Goal: Information Seeking & Learning: Learn about a topic

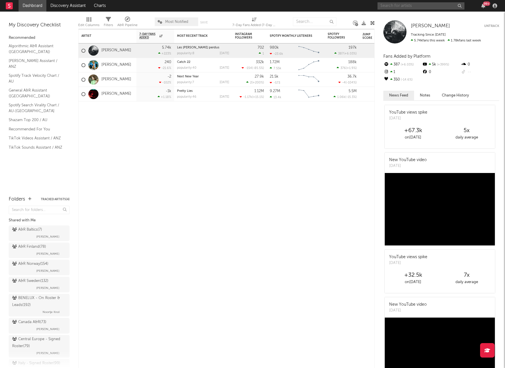
click at [396, 7] on input "text" at bounding box center [421, 5] width 87 height 7
click at [409, 6] on input "text" at bounding box center [421, 5] width 87 height 7
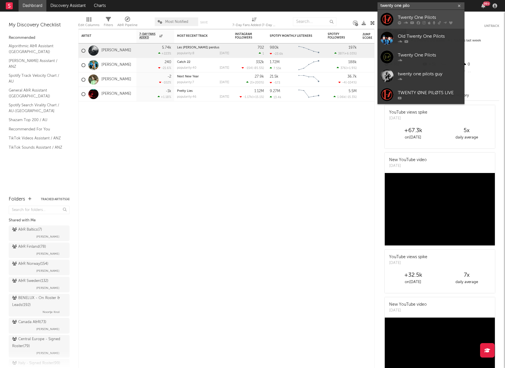
type input "twenty one pilo"
click at [412, 18] on div "Twenty One Pilots" at bounding box center [430, 17] width 64 height 7
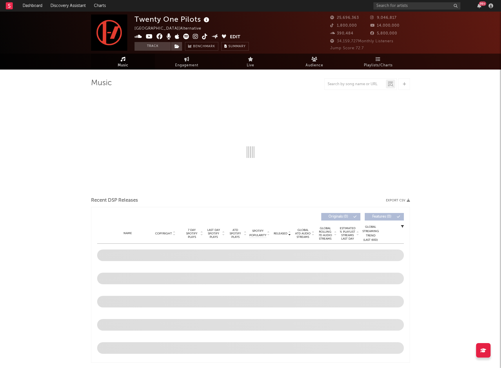
select select "6m"
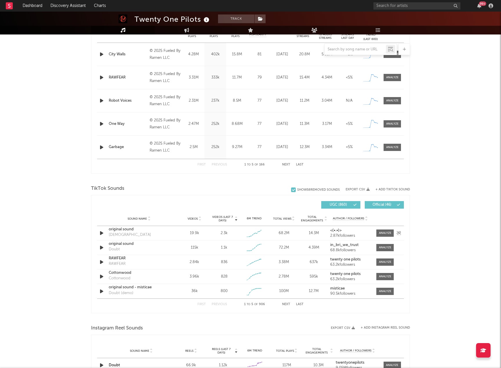
scroll to position [261, 0]
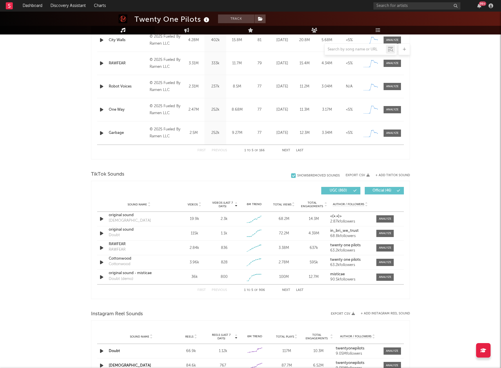
click at [284, 290] on button "Next" at bounding box center [286, 290] width 8 height 3
click at [156, 277] on div "Robot Voices Robot Voices" at bounding box center [139, 276] width 61 height 13
click at [143, 275] on div "Robot Voices" at bounding box center [139, 273] width 61 height 6
click at [287, 289] on button "Next" at bounding box center [286, 290] width 8 height 3
click at [203, 291] on button "First" at bounding box center [201, 290] width 8 height 3
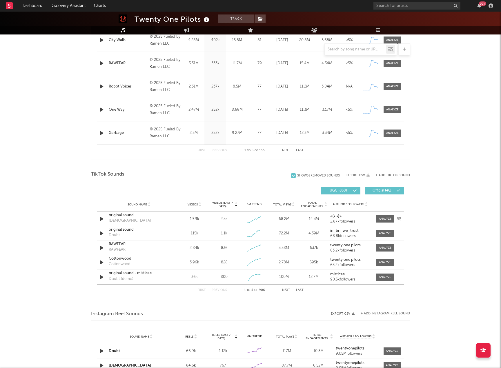
click at [151, 217] on div "original sound" at bounding box center [139, 215] width 61 height 6
click at [387, 219] on div at bounding box center [385, 219] width 12 height 4
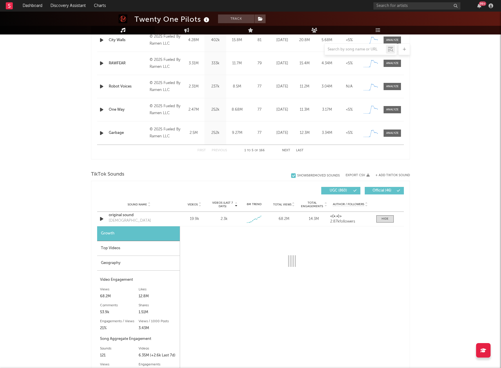
select select "1w"
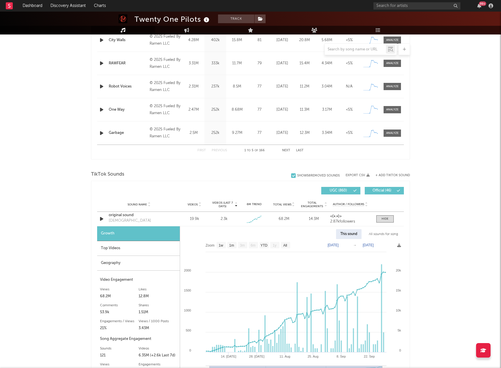
click at [144, 249] on div "Top Videos" at bounding box center [138, 248] width 83 height 15
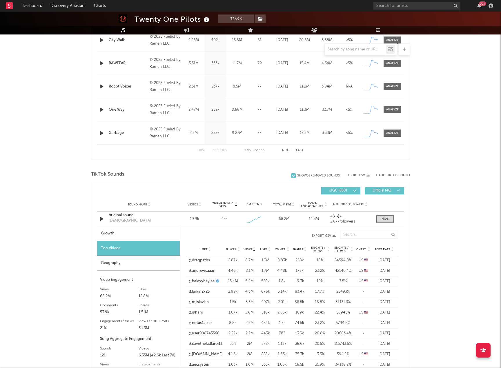
click at [379, 250] on span "Post Date" at bounding box center [382, 249] width 15 height 3
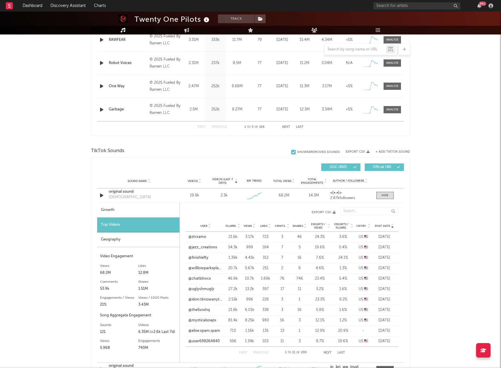
scroll to position [319, 0]
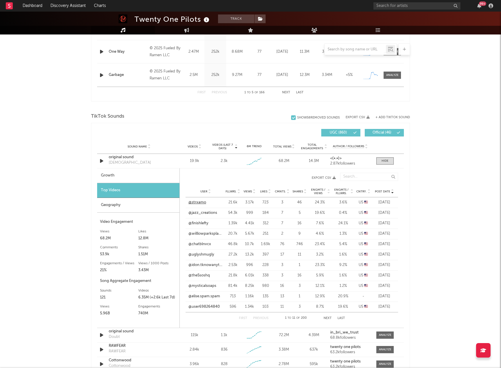
click at [198, 202] on link "@strxamo" at bounding box center [197, 203] width 18 height 6
click at [208, 212] on link "@jazz_creations" at bounding box center [202, 213] width 29 height 6
click at [201, 225] on link "@finishlefty" at bounding box center [198, 224] width 20 height 6
click at [198, 233] on link "@willlowparksplants" at bounding box center [205, 234] width 34 height 6
click at [208, 244] on link "@chatblnvcx" at bounding box center [199, 244] width 23 height 6
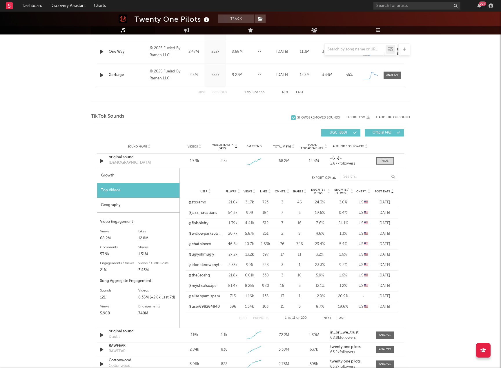
click at [207, 256] on link "@uglyshmugly" at bounding box center [201, 255] width 26 height 6
click at [393, 1] on div "99 +" at bounding box center [434, 6] width 122 height 12
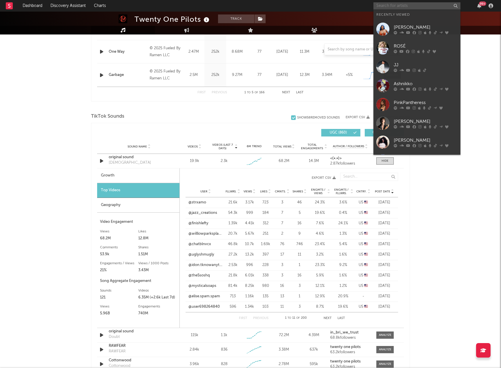
click at [393, 6] on input "text" at bounding box center [416, 5] width 87 height 7
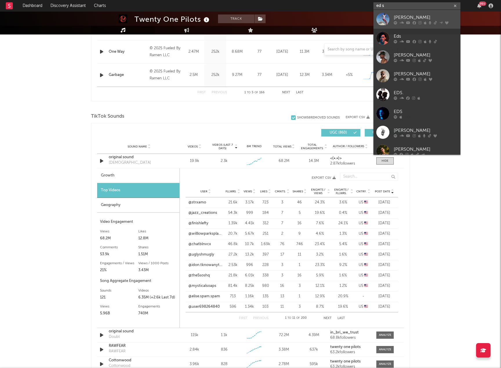
type input "ed s"
click at [394, 15] on div "[PERSON_NAME]" at bounding box center [426, 17] width 64 height 7
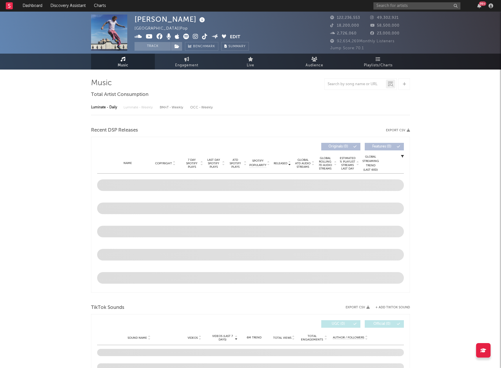
select select "6m"
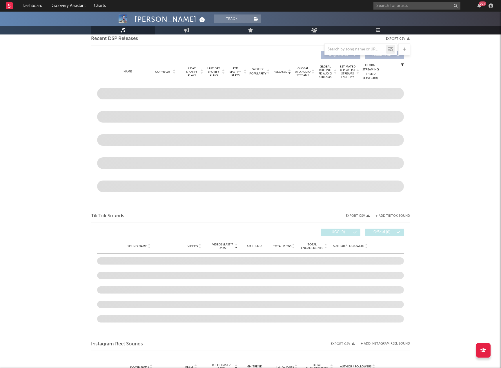
scroll to position [203, 0]
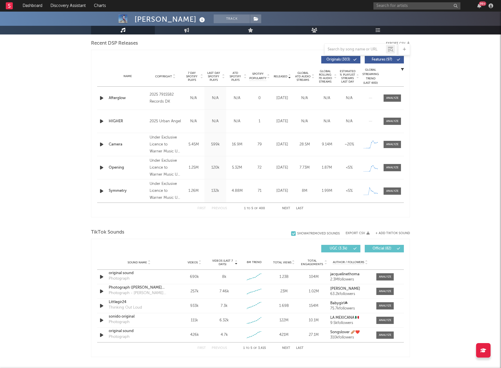
click at [285, 348] on button "Next" at bounding box center [286, 348] width 8 height 3
click at [286, 347] on button "Next" at bounding box center [286, 348] width 8 height 3
click at [132, 290] on div "Camera" at bounding box center [139, 292] width 61 height 6
click at [384, 294] on span at bounding box center [384, 291] width 17 height 7
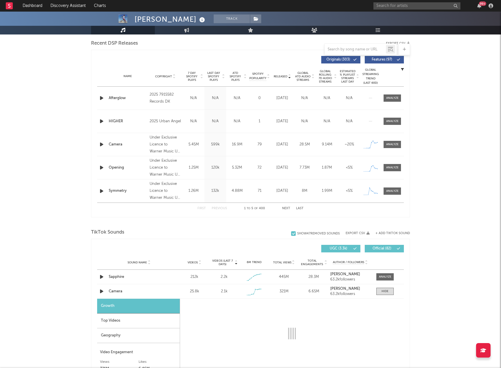
select select "1w"
click at [135, 336] on div "Geography" at bounding box center [138, 335] width 83 height 15
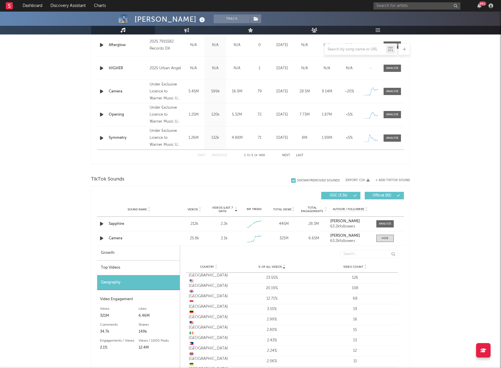
scroll to position [319, 0]
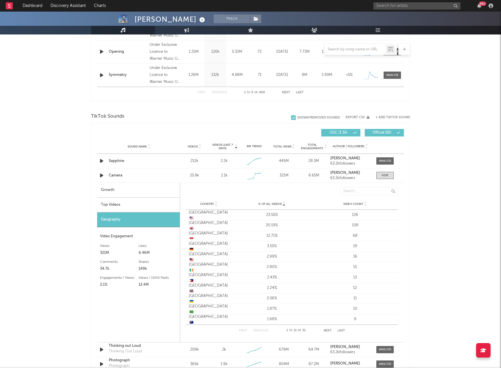
click at [125, 202] on div "Top Videos" at bounding box center [138, 205] width 83 height 15
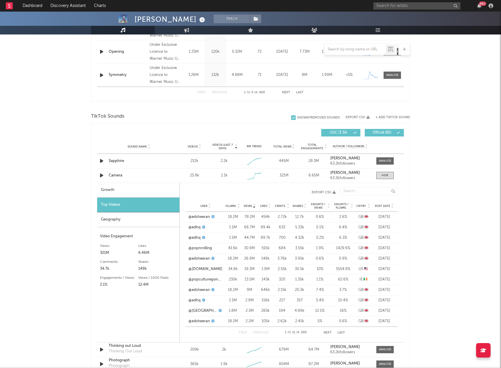
click at [384, 204] on span "Post Date" at bounding box center [382, 205] width 15 height 3
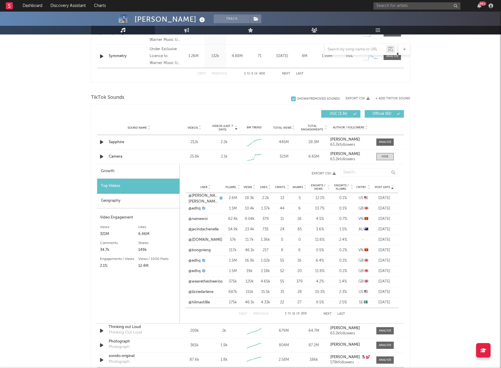
scroll to position [348, 0]
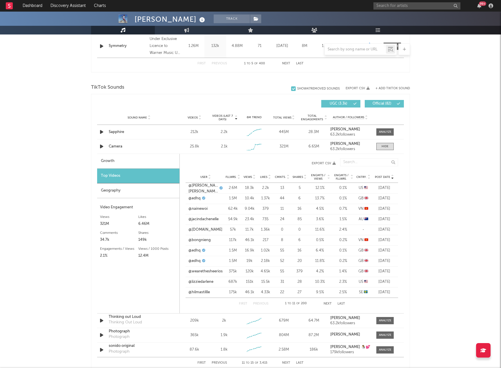
click at [331, 303] on button "Next" at bounding box center [327, 303] width 8 height 3
